Goal: Use online tool/utility

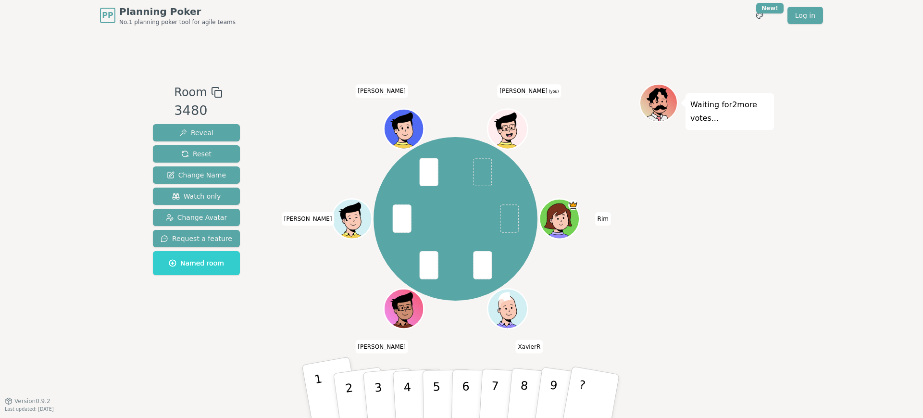
click at [322, 389] on p "1" at bounding box center [321, 398] width 16 height 52
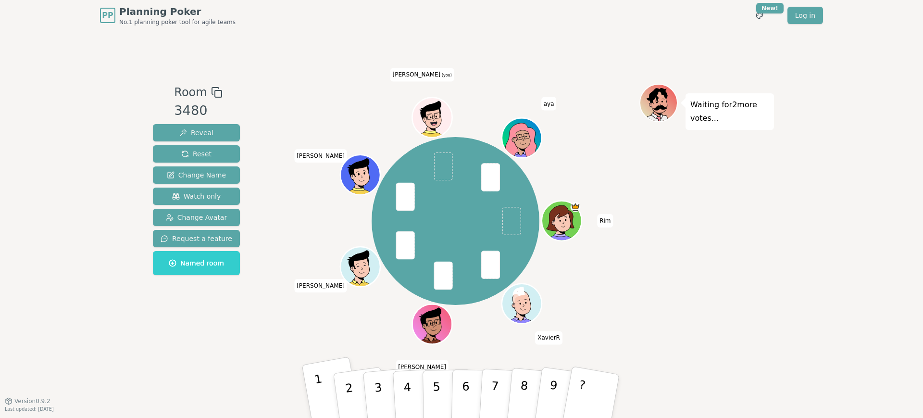
click at [324, 391] on button "1" at bounding box center [332, 395] width 60 height 79
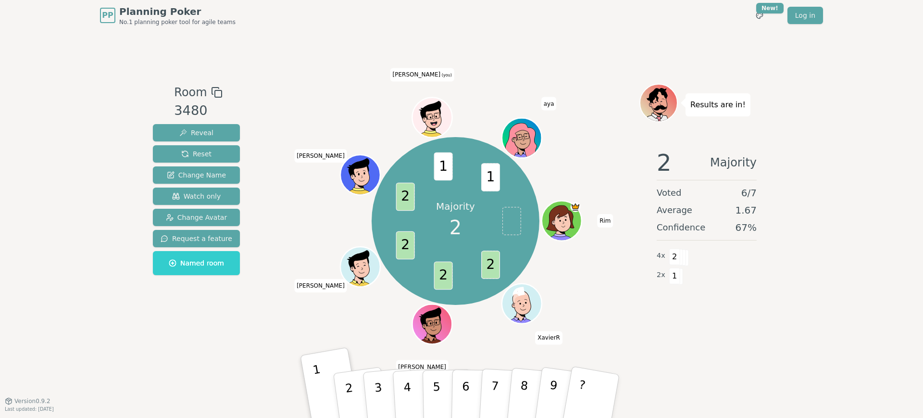
click at [661, 356] on div "Room 3480 Reveal Reset Change Name Watch only Change Avatar Request a feature N…" at bounding box center [461, 216] width 625 height 370
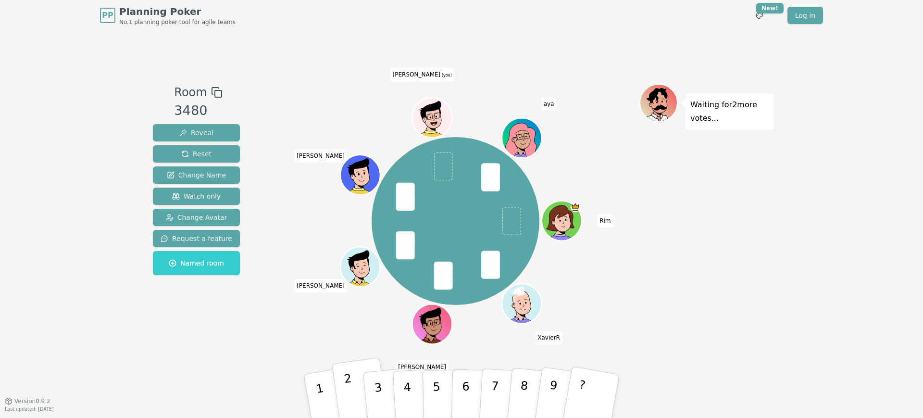
click at [351, 387] on p "2" at bounding box center [350, 397] width 14 height 52
click at [356, 385] on button "2" at bounding box center [360, 396] width 57 height 78
click at [326, 392] on button "1" at bounding box center [332, 395] width 60 height 79
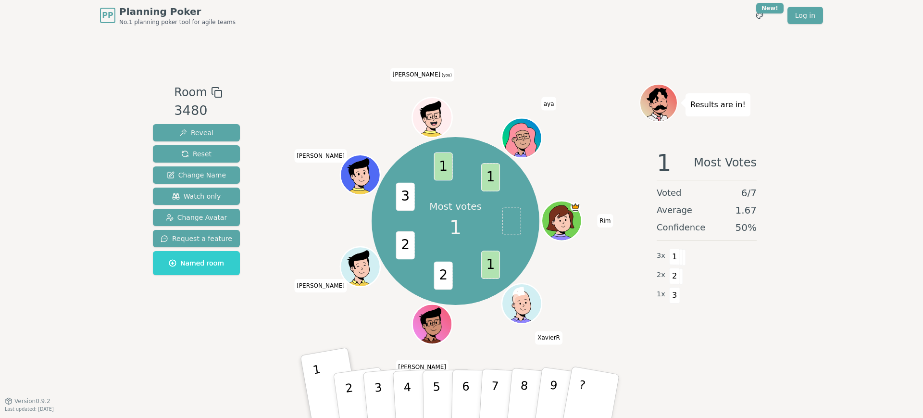
click at [374, 327] on div "Most votes 1 1 2 2 3 1 1 Rim XavierR [PERSON_NAME] [PERSON_NAME] (you) [PERSON_…" at bounding box center [456, 221] width 368 height 240
click at [354, 388] on button "2" at bounding box center [360, 396] width 57 height 78
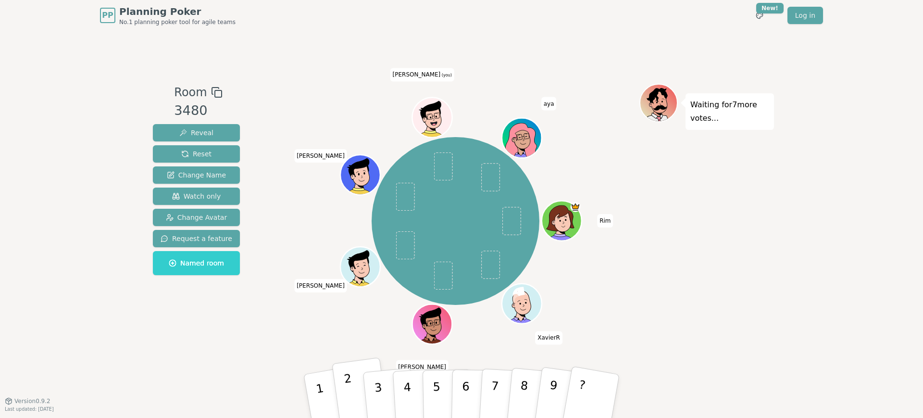
click at [355, 384] on button "2" at bounding box center [360, 396] width 57 height 78
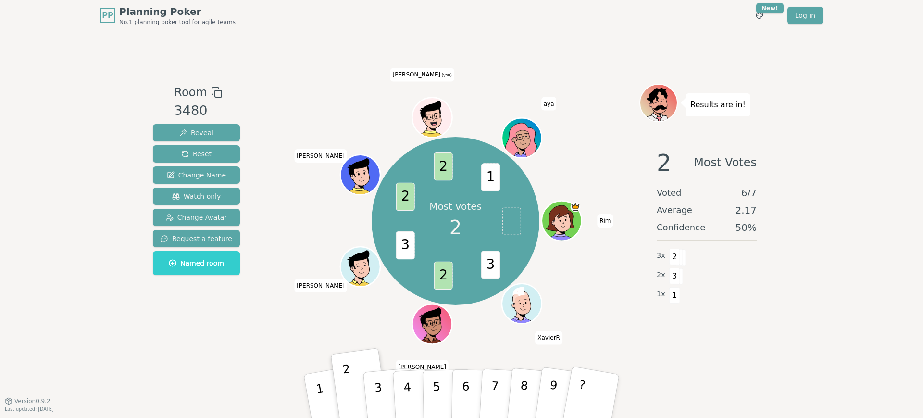
click at [758, 360] on div "Room 3480 Reveal Reset Change Name Watch only Change Avatar Request a feature N…" at bounding box center [461, 216] width 625 height 370
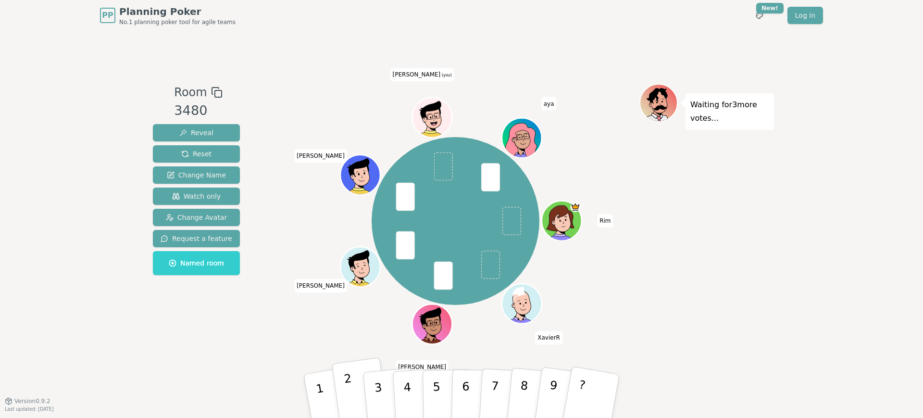
click at [343, 384] on button "2" at bounding box center [360, 396] width 57 height 78
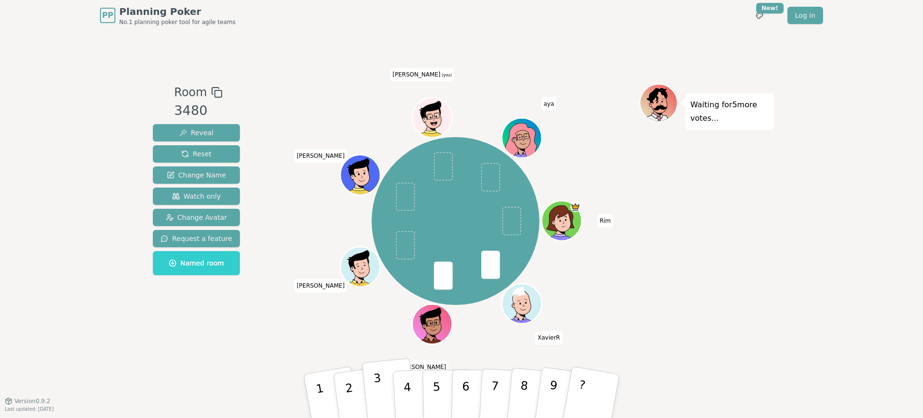
click at [379, 381] on p "3" at bounding box center [379, 397] width 12 height 52
click at [726, 298] on div "Waiting for 4 more votes..." at bounding box center [706, 216] width 135 height 264
click at [384, 382] on button "3" at bounding box center [389, 396] width 55 height 76
click at [355, 385] on button "2" at bounding box center [360, 396] width 57 height 78
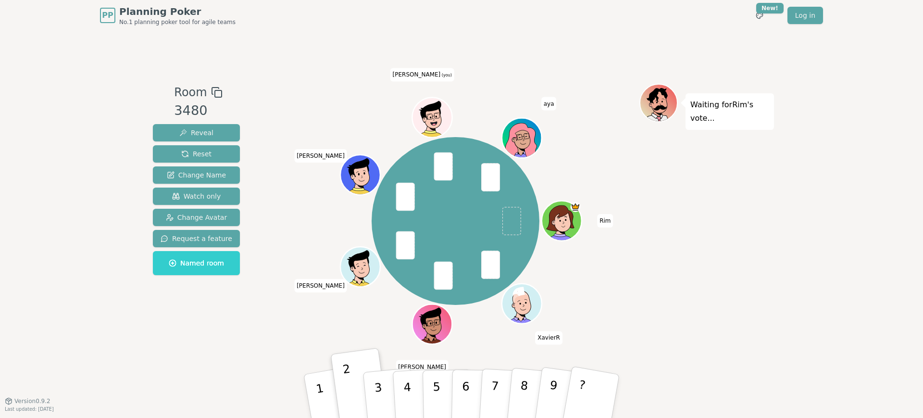
click at [734, 302] on div "Waiting for [PERSON_NAME] 's vote..." at bounding box center [706, 216] width 135 height 264
click at [358, 391] on button "2" at bounding box center [360, 396] width 57 height 78
click at [315, 385] on button "1" at bounding box center [332, 395] width 60 height 79
click at [410, 381] on button "4" at bounding box center [418, 396] width 52 height 75
